Goal: Task Accomplishment & Management: Manage account settings

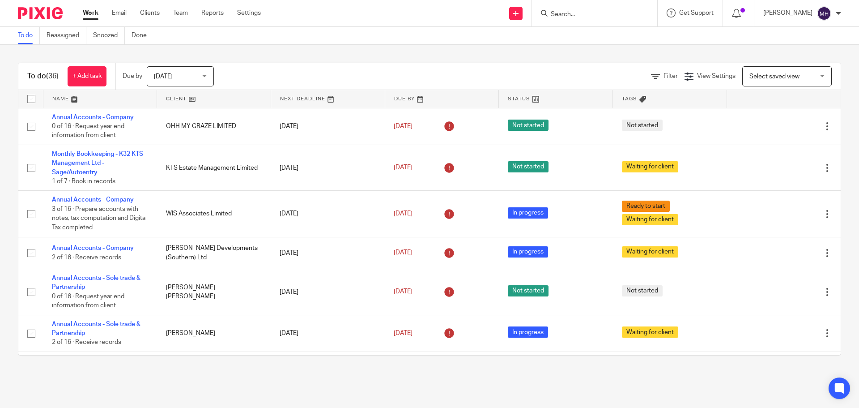
click at [94, 10] on link "Work" at bounding box center [91, 13] width 16 height 9
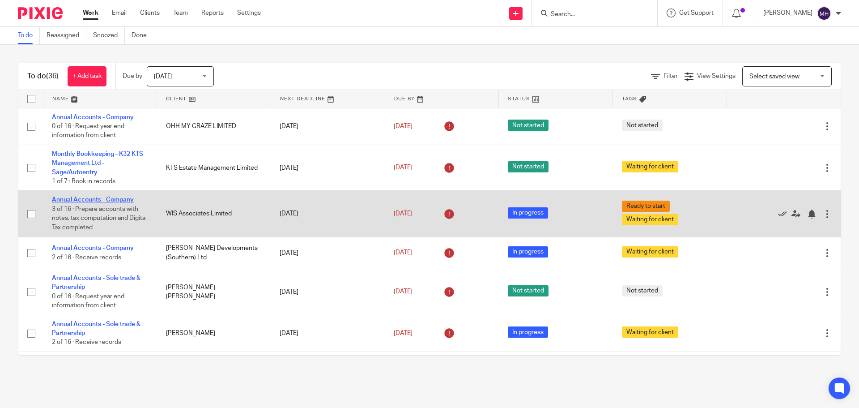
click at [121, 197] on link "Annual Accounts - Company" at bounding box center [93, 199] width 82 height 6
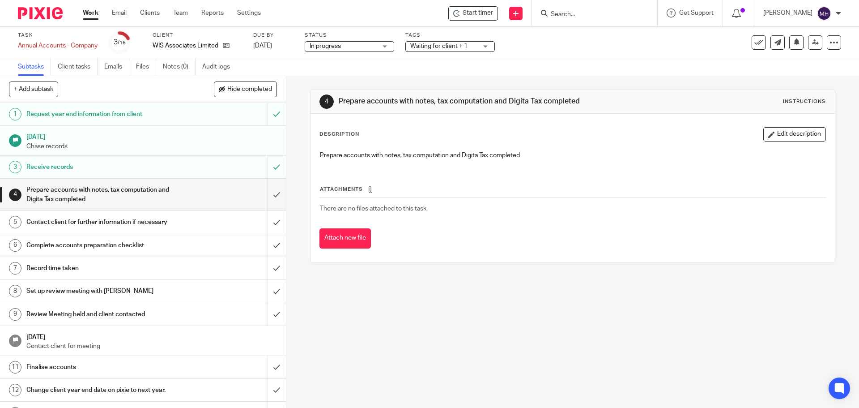
click at [451, 43] on span "Waiting for client + 1" at bounding box center [438, 46] width 57 height 6
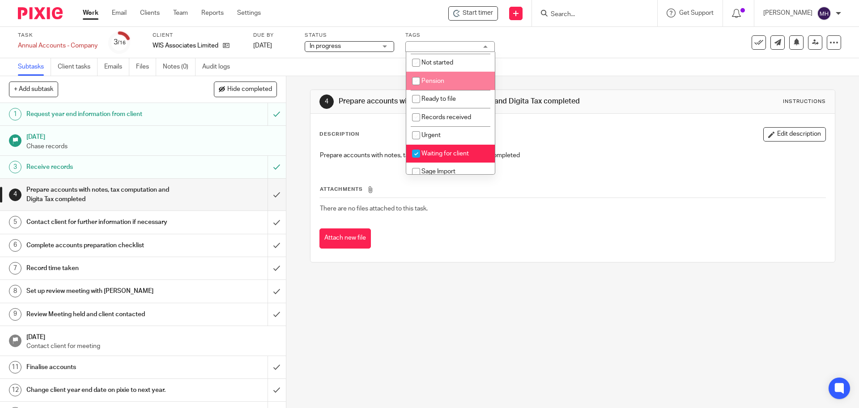
scroll to position [89, 0]
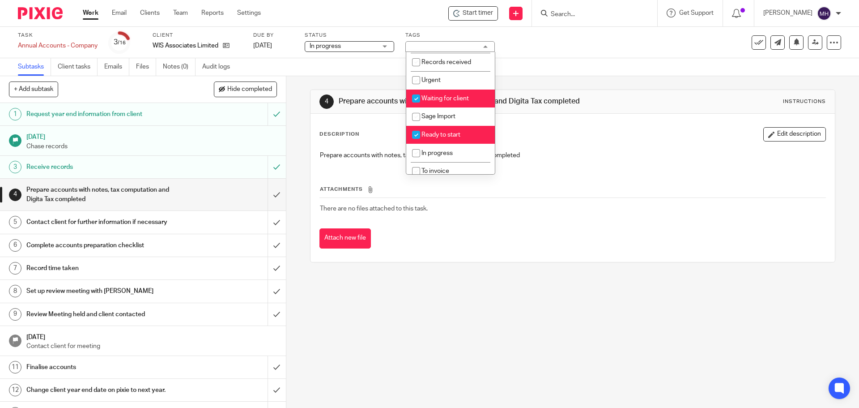
click at [465, 133] on li "Ready to start" at bounding box center [450, 135] width 89 height 18
checkbox input "false"
drag, startPoint x: 465, startPoint y: 150, endPoint x: 474, endPoint y: 148, distance: 9.3
click at [466, 151] on li "In progress" at bounding box center [450, 153] width 89 height 18
checkbox input "true"
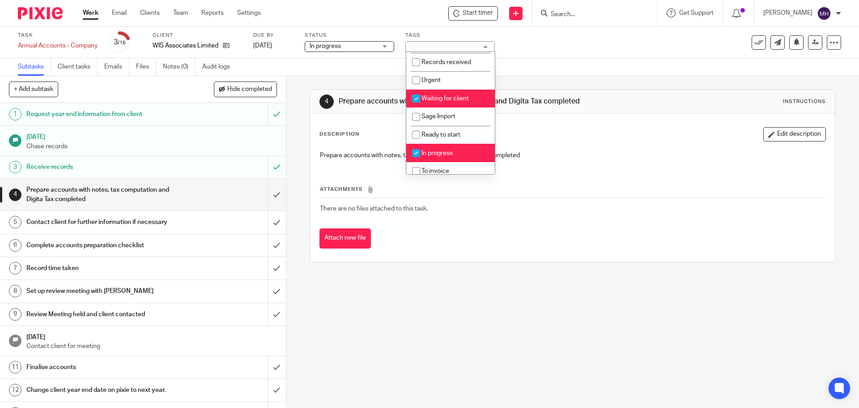
click at [638, 118] on div "Description Edit description Prepare accounts with notes, tax computation and D…" at bounding box center [572, 188] width 524 height 148
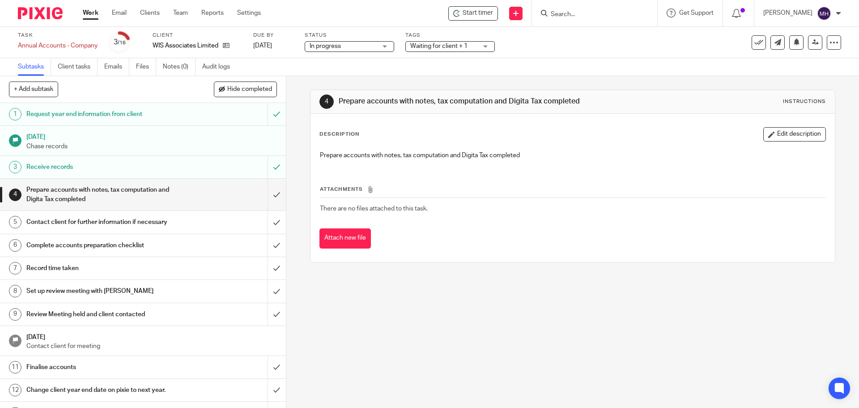
click at [86, 12] on link "Work" at bounding box center [91, 13] width 16 height 9
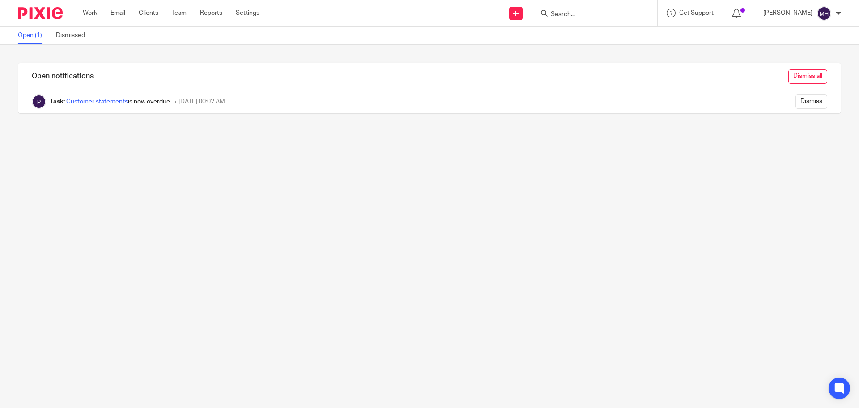
click at [801, 78] on input "Dismiss all" at bounding box center [807, 76] width 39 height 14
